Goal: Entertainment & Leisure: Consume media (video, audio)

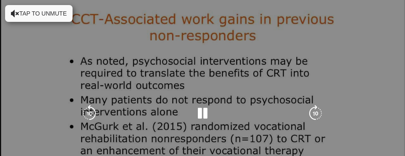
scroll to position [80, 0]
click at [199, 113] on icon "Video Player" at bounding box center [202, 113] width 17 height 17
click at [198, 112] on icon "Video Player" at bounding box center [202, 113] width 17 height 17
click at [198, 113] on icon "Video Player" at bounding box center [202, 113] width 17 height 17
